Goal: Navigation & Orientation: Find specific page/section

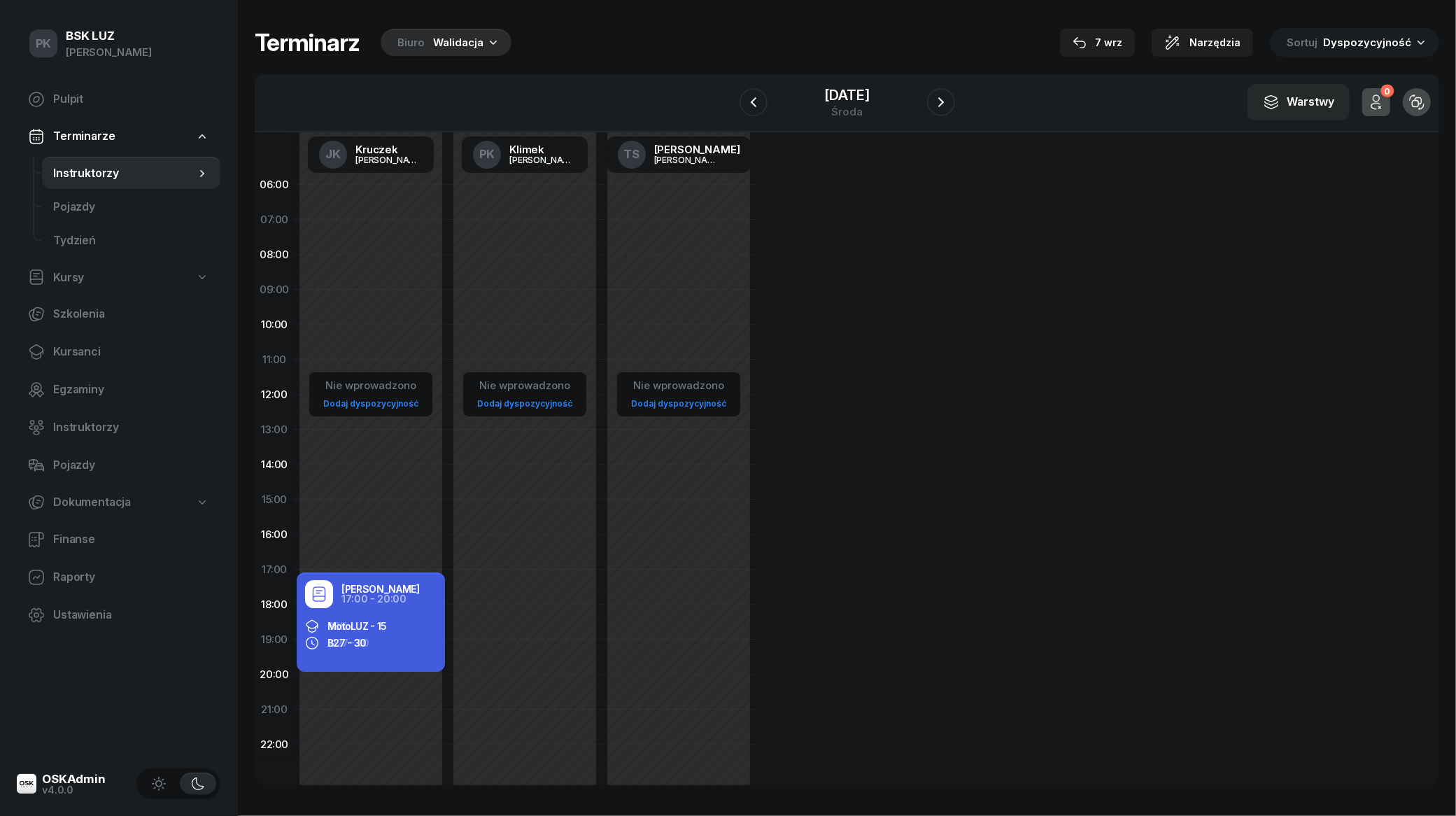
click at [69, 284] on span "Kursy" at bounding box center [69, 277] width 31 height 19
select select
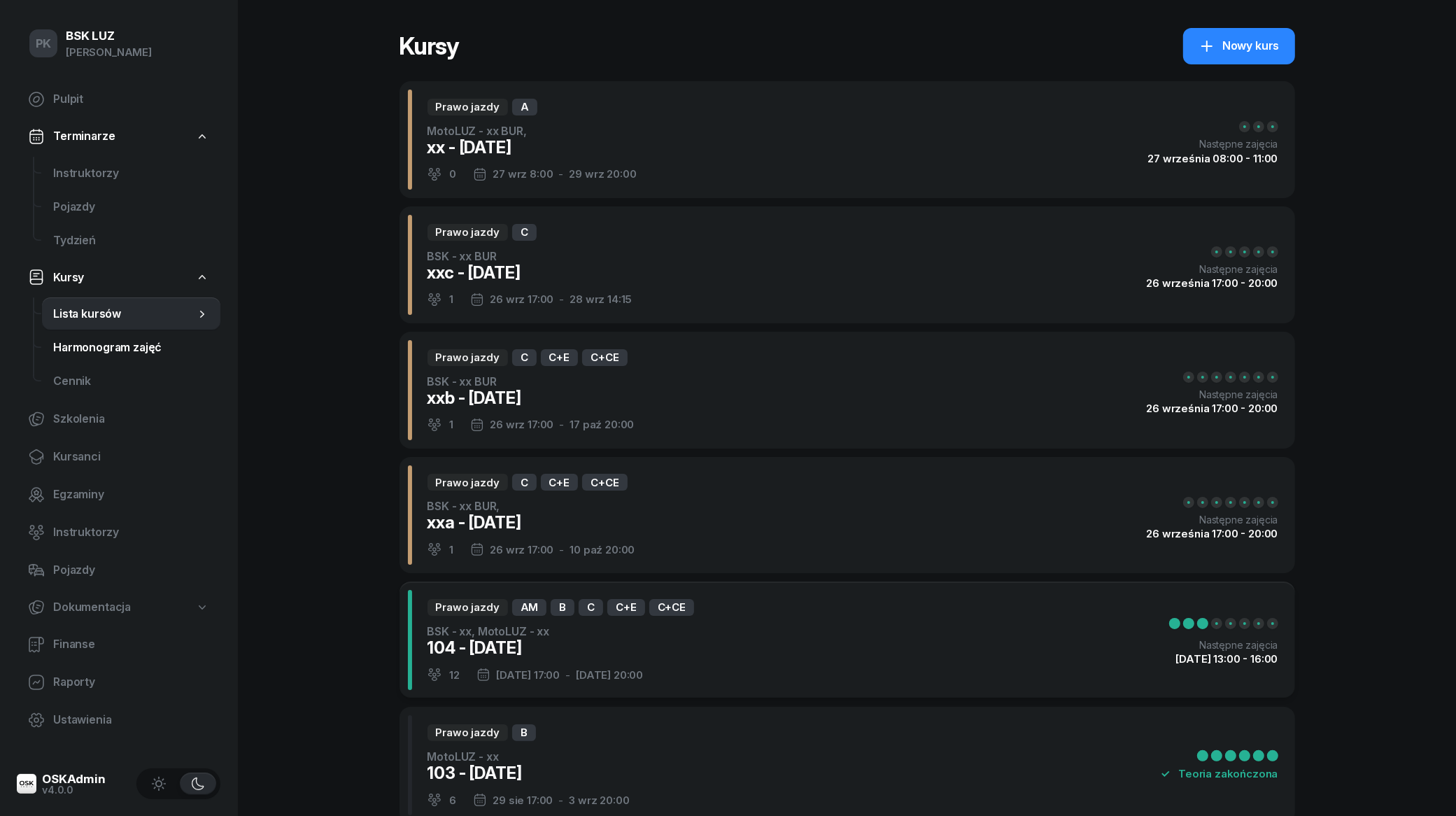
click at [88, 353] on span "Harmonogram zajęć" at bounding box center [131, 347] width 156 height 19
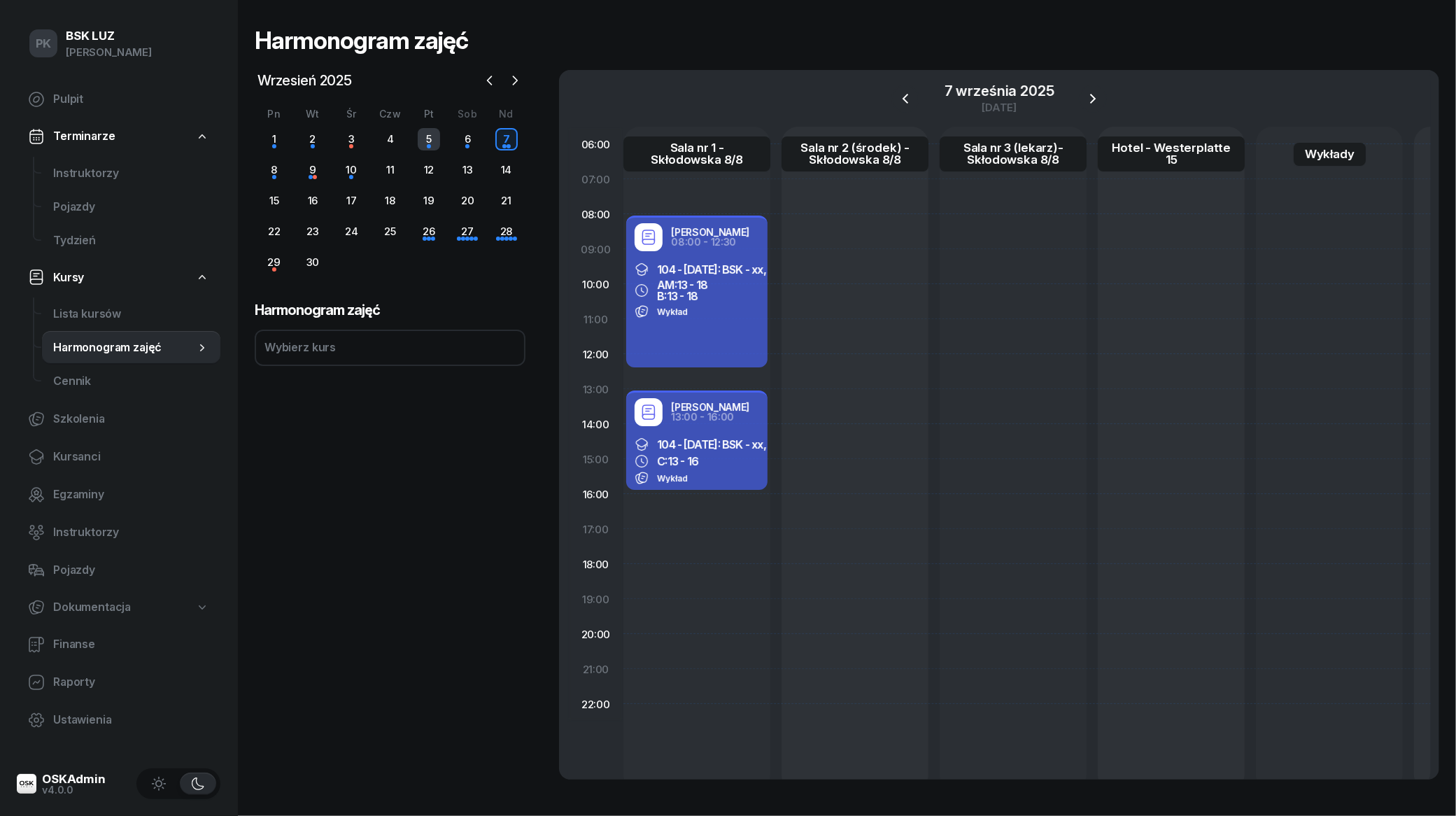
click at [420, 143] on div "5" at bounding box center [429, 139] width 23 height 23
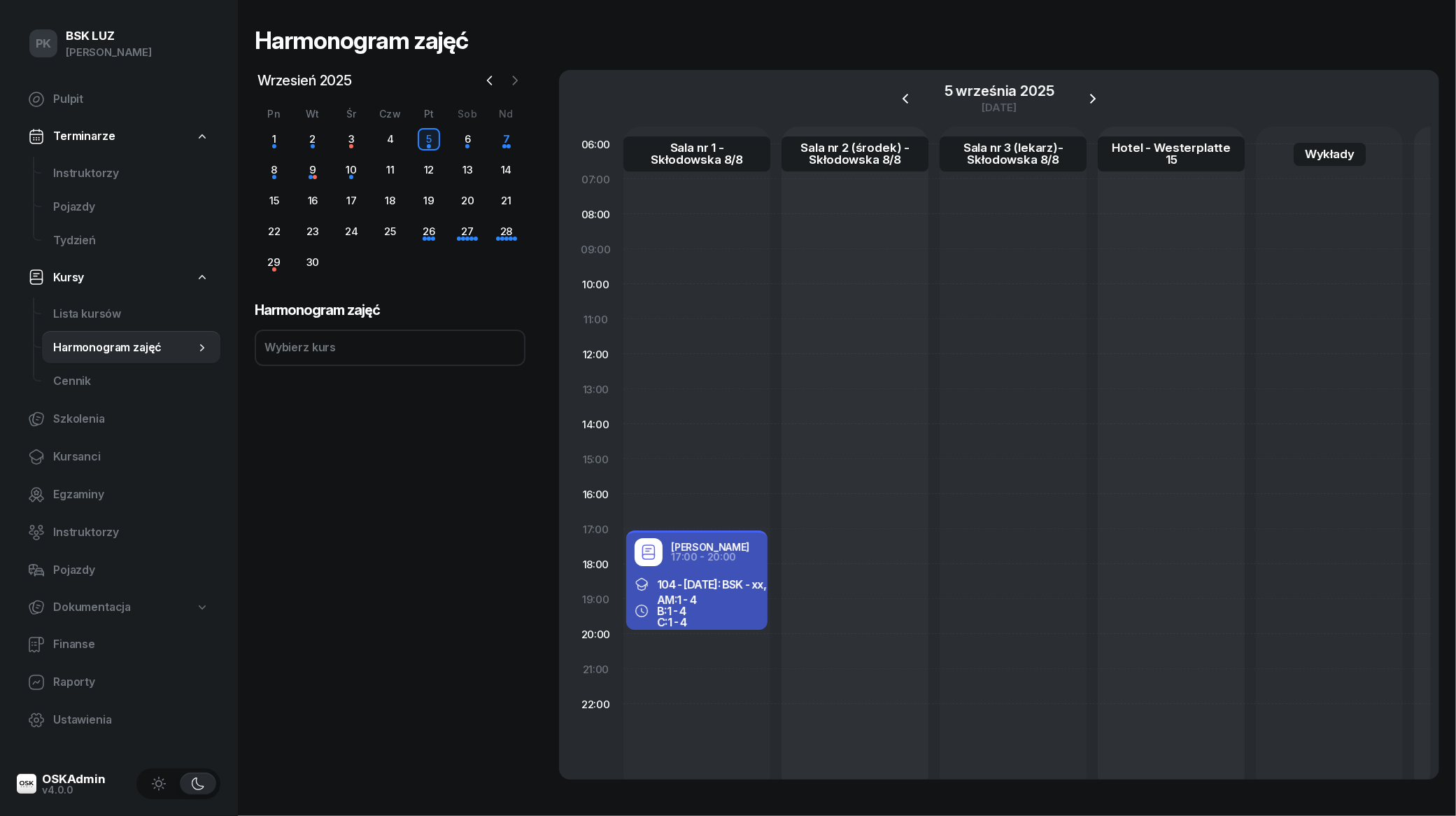
click at [515, 82] on icon "button" at bounding box center [515, 80] width 4 height 8
click at [488, 76] on icon "button" at bounding box center [489, 80] width 14 height 14
click at [464, 138] on div "6" at bounding box center [468, 139] width 23 height 23
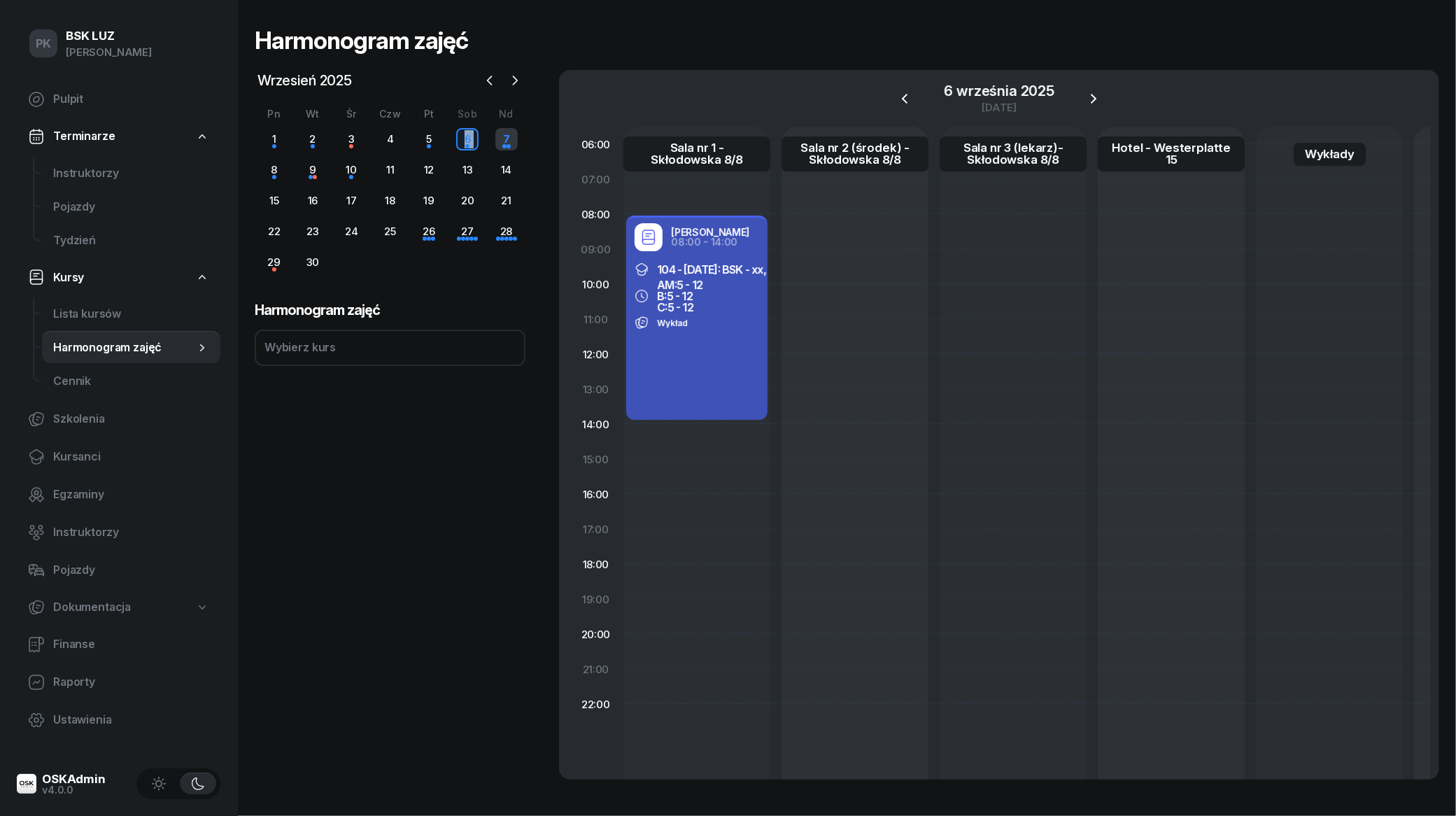
drag, startPoint x: 463, startPoint y: 138, endPoint x: 495, endPoint y: 141, distance: 32.1
click at [494, 145] on div "1 2 3 4 5 6 7 8 9 10 11 12 13 14 15 16 17 18 19 20 21 22 23 24 25 26 27 28 29 30" at bounding box center [389, 200] width 271 height 145
click at [498, 138] on div "7" at bounding box center [507, 139] width 23 height 23
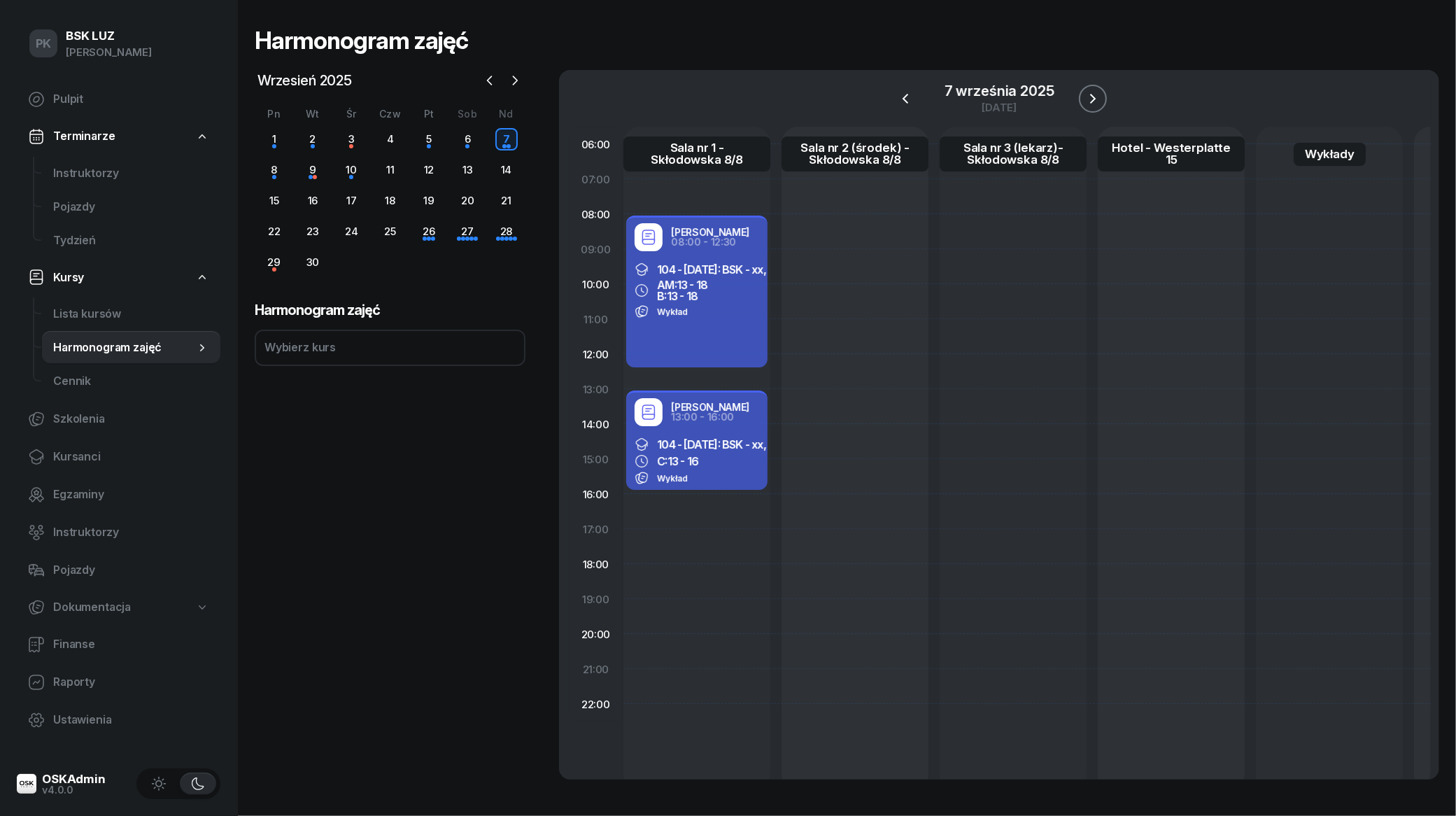
click at [1079, 96] on button "button" at bounding box center [1092, 99] width 28 height 28
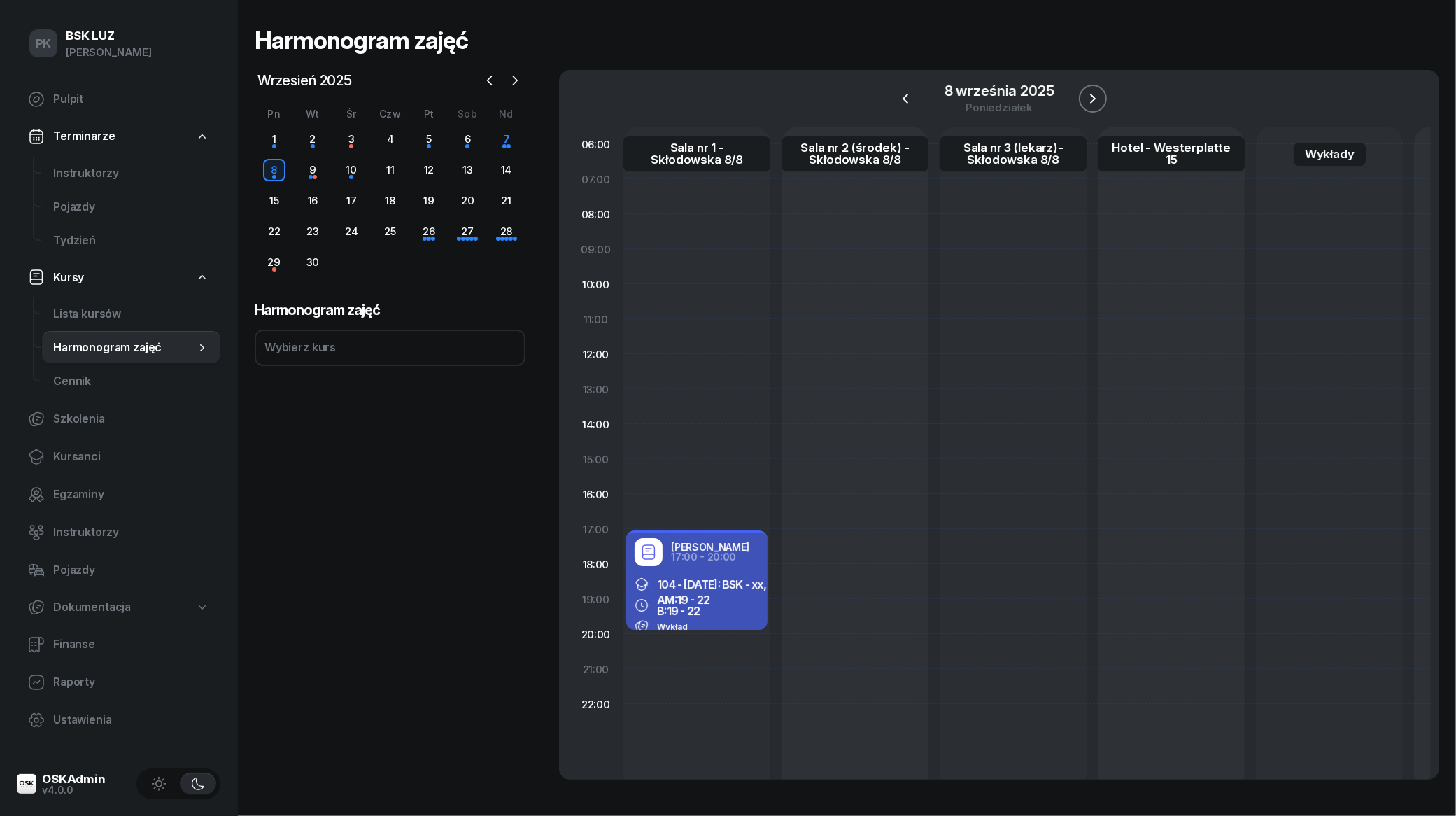
click at [1096, 99] on icon "button" at bounding box center [1092, 99] width 17 height 17
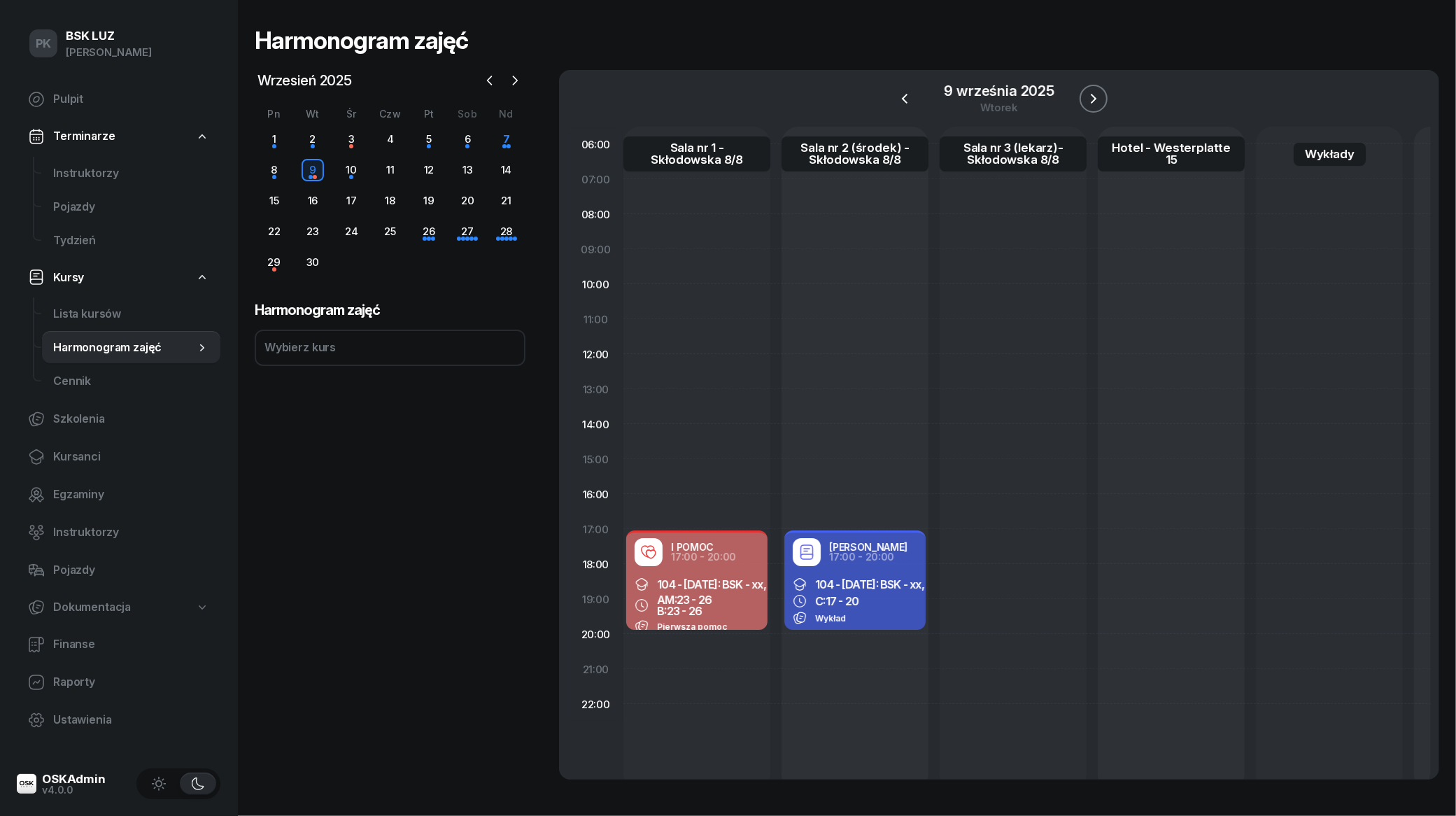
click at [1096, 99] on icon "button" at bounding box center [1093, 99] width 17 height 17
